Goal: Navigation & Orientation: Go to known website

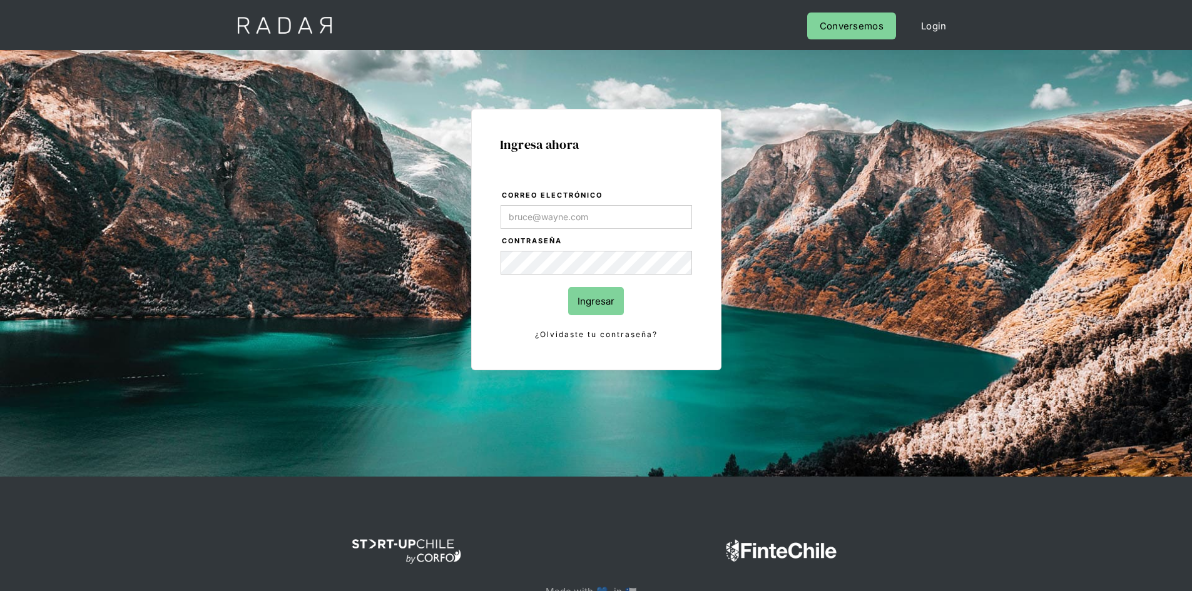
type input "[PERSON_NAME][EMAIL_ADDRESS][PERSON_NAME][DOMAIN_NAME]"
click at [603, 305] on input "Ingresar" at bounding box center [596, 301] width 56 height 28
